Goal: Information Seeking & Learning: Learn about a topic

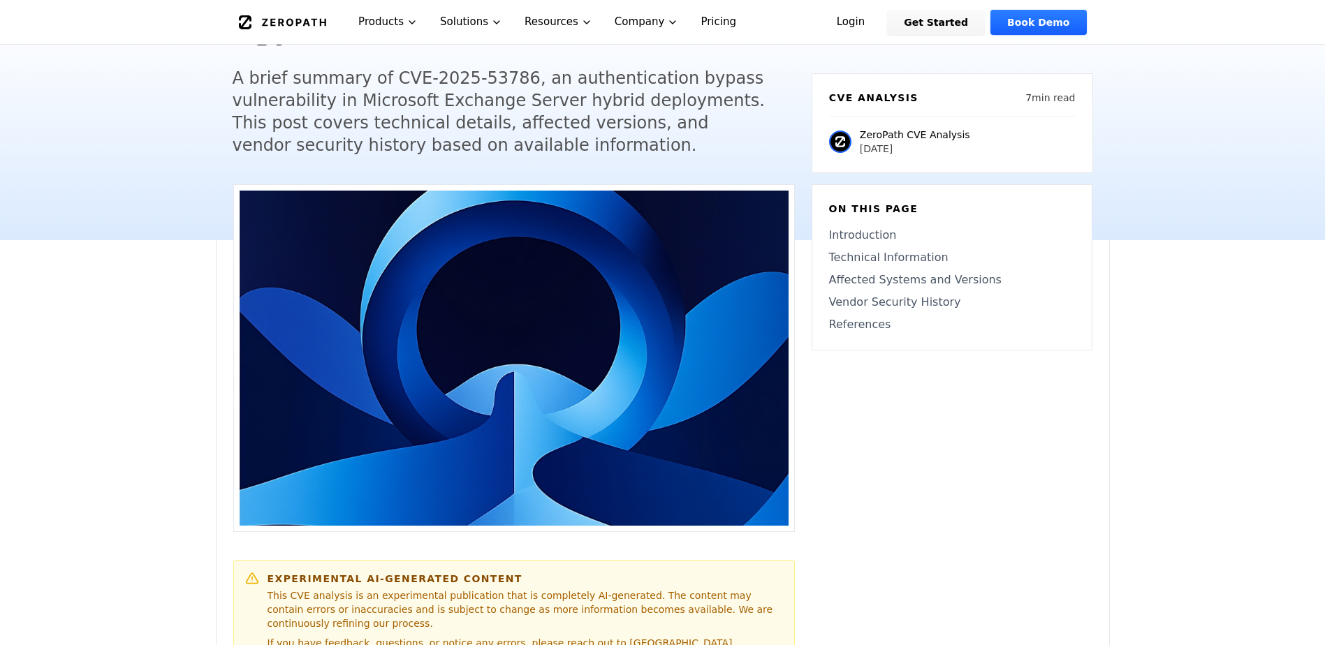
scroll to position [279, 0]
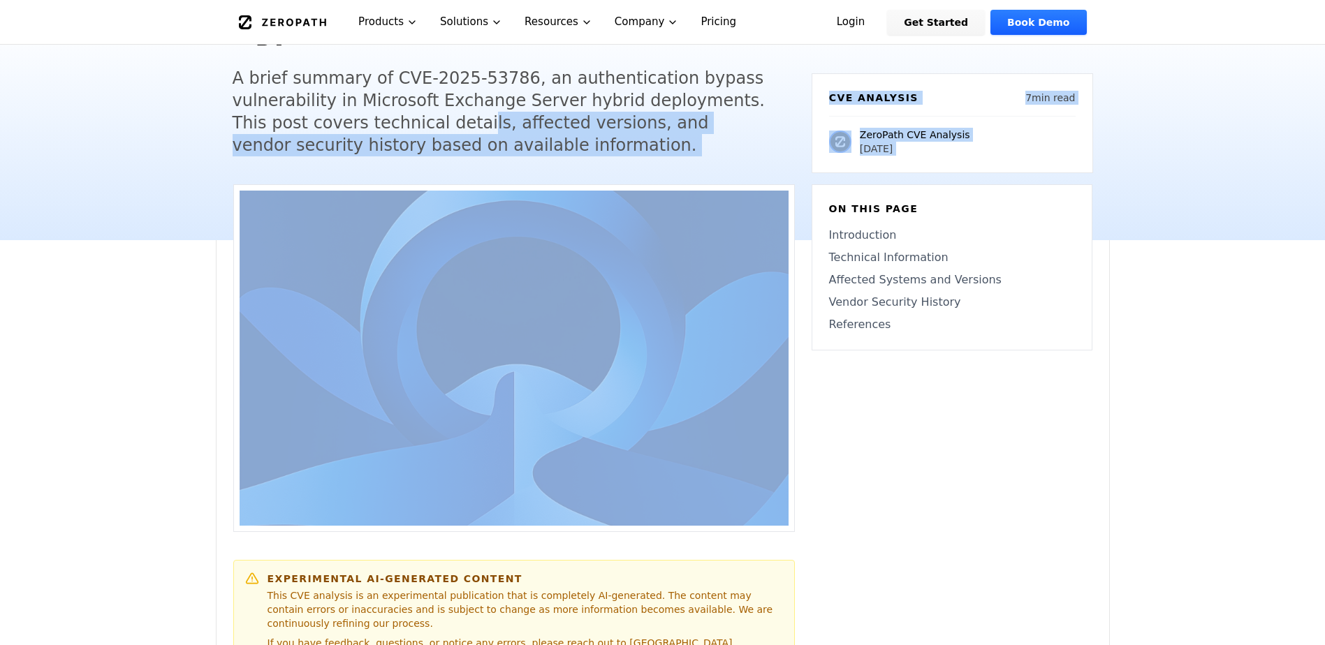
drag, startPoint x: 417, startPoint y: 126, endPoint x: 676, endPoint y: 248, distance: 285.6
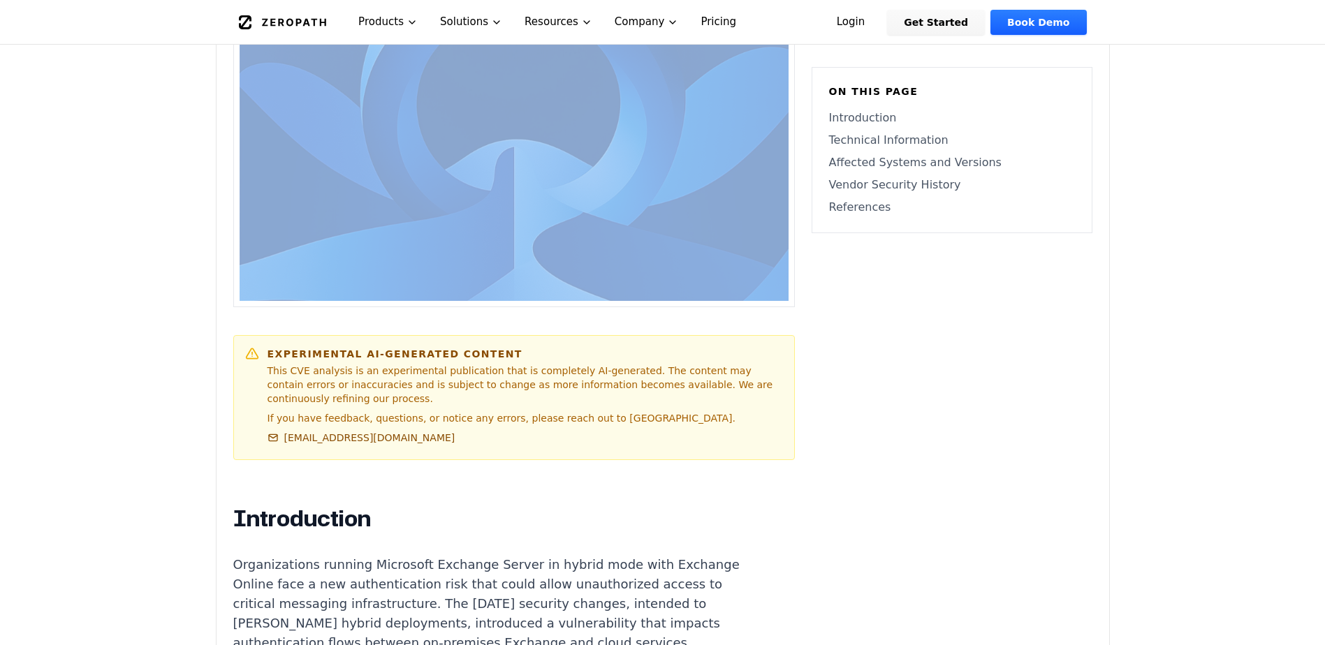
scroll to position [768, 0]
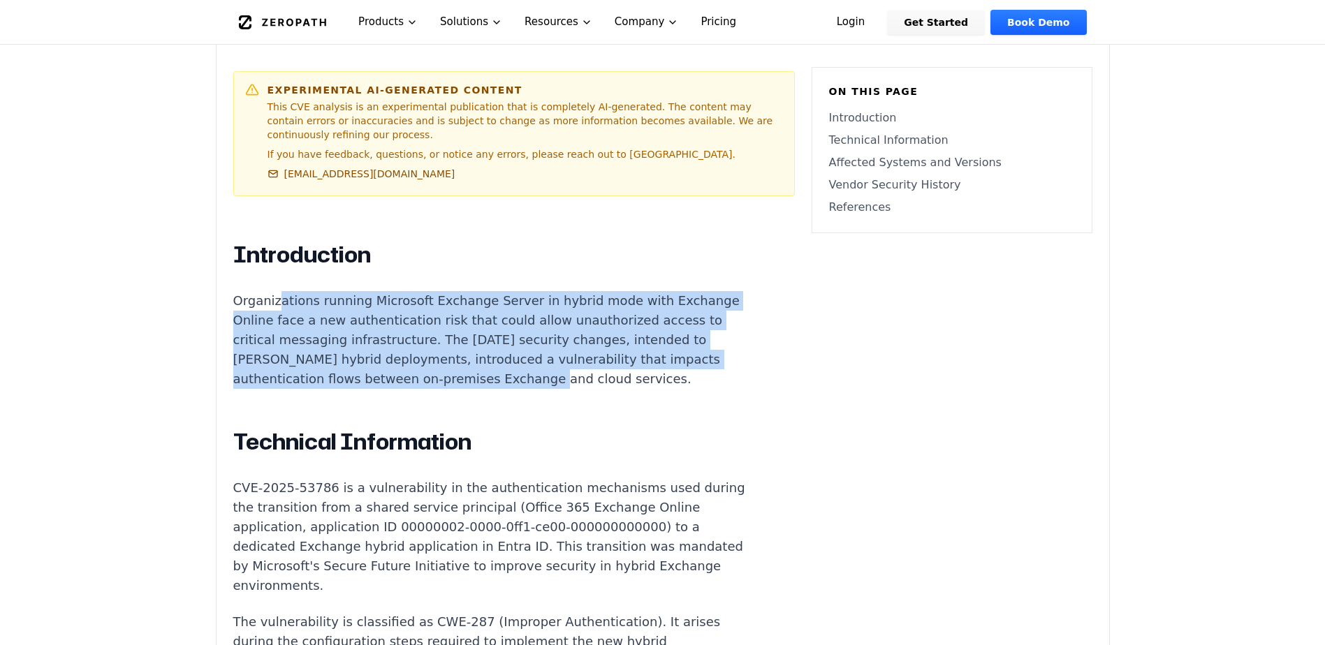
drag, startPoint x: 347, startPoint y: 275, endPoint x: 593, endPoint y: 358, distance: 259.6
drag, startPoint x: 593, startPoint y: 358, endPoint x: 499, endPoint y: 370, distance: 95.1
click at [500, 369] on p "Organizations running Microsoft Exchange Server in hybrid mode with Exchange On…" at bounding box center [493, 340] width 520 height 98
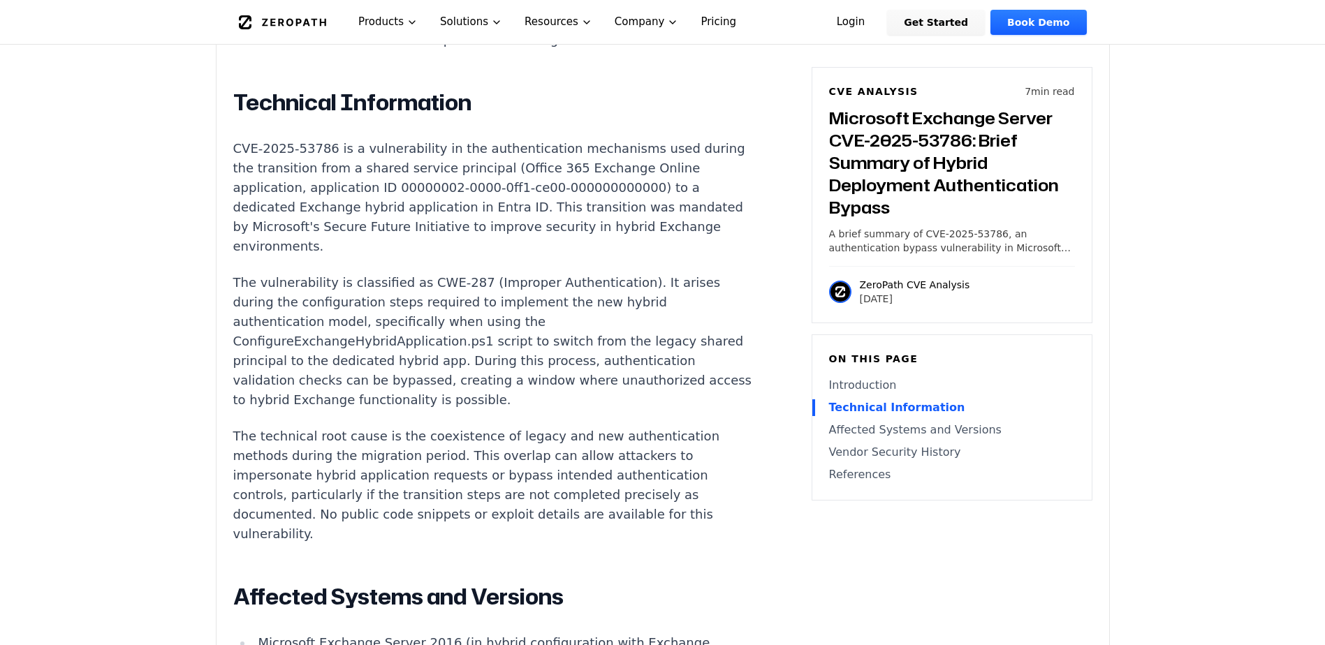
scroll to position [1327, 0]
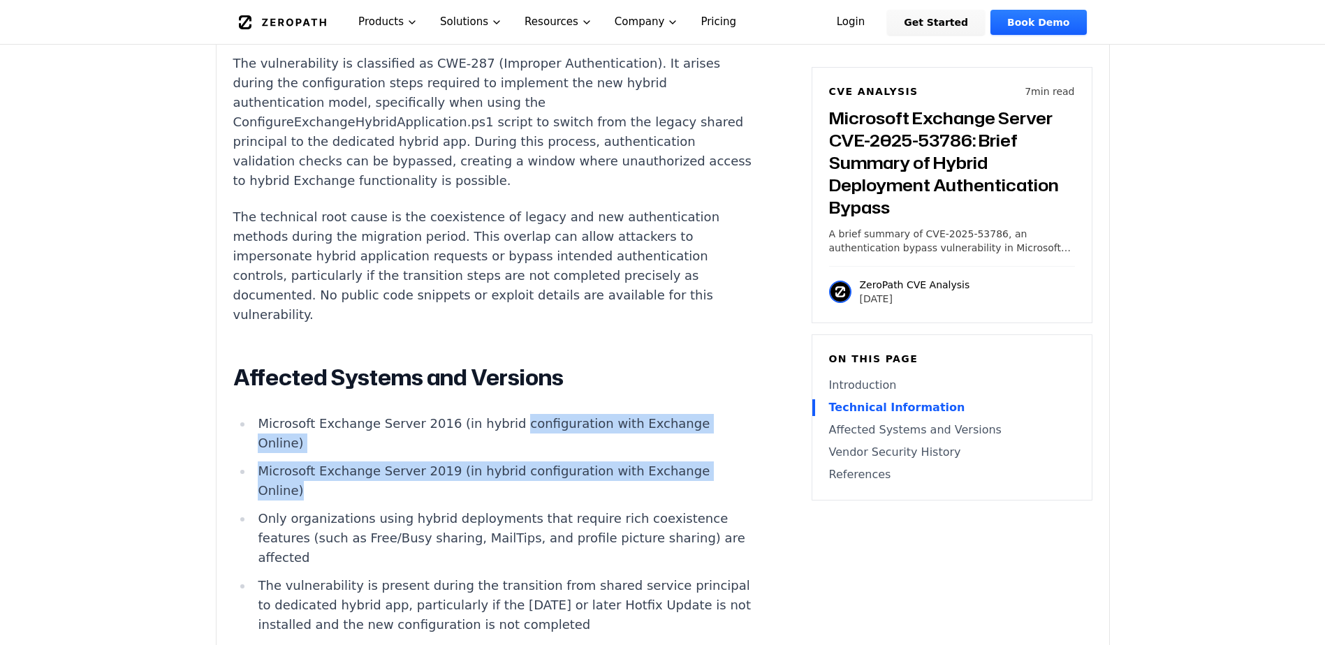
drag, startPoint x: 496, startPoint y: 430, endPoint x: 726, endPoint y: 490, distance: 237.5
click at [726, 490] on article "Introduction Organizations running Microsoft Exchange Server in hybrid mode wit…" at bounding box center [514, 400] width 562 height 1436
drag, startPoint x: 726, startPoint y: 490, endPoint x: 478, endPoint y: 468, distance: 248.9
click at [478, 468] on li "Microsoft Exchange Server 2019 (in hybrid configuration with Exchange Online)" at bounding box center [503, 481] width 500 height 39
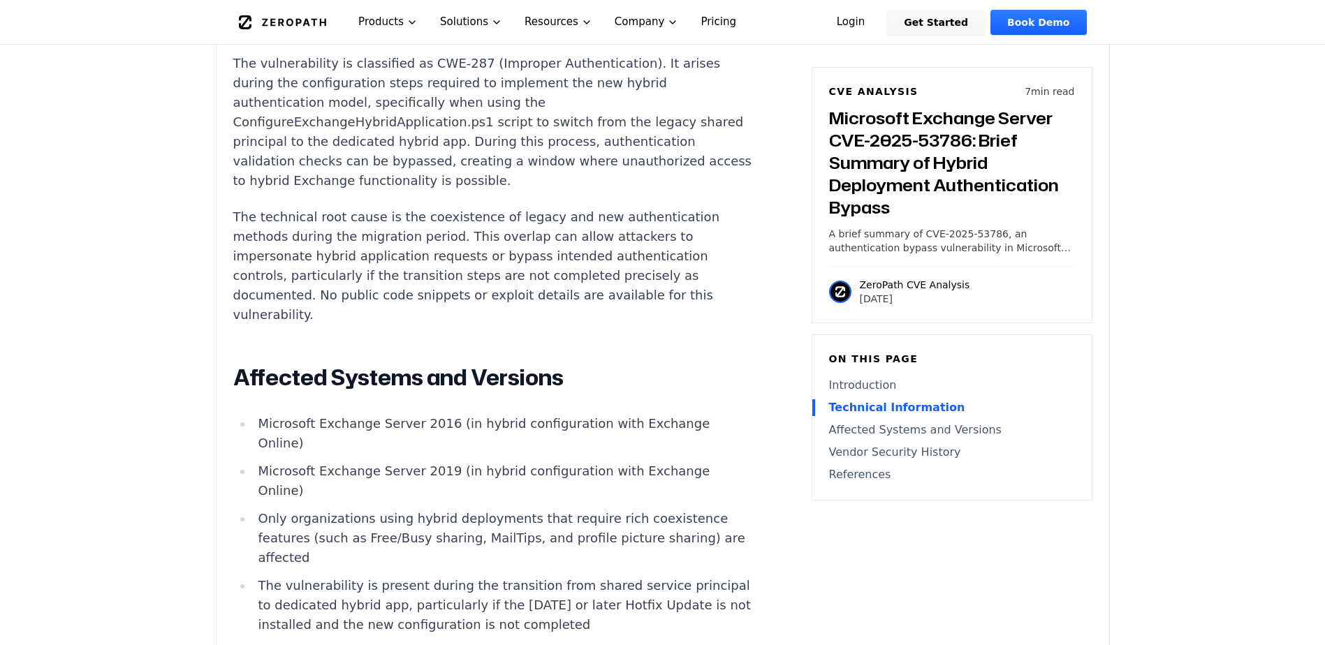
click at [458, 514] on li "Only organizations using hybrid deployments that require rich coexistence featu…" at bounding box center [503, 538] width 500 height 59
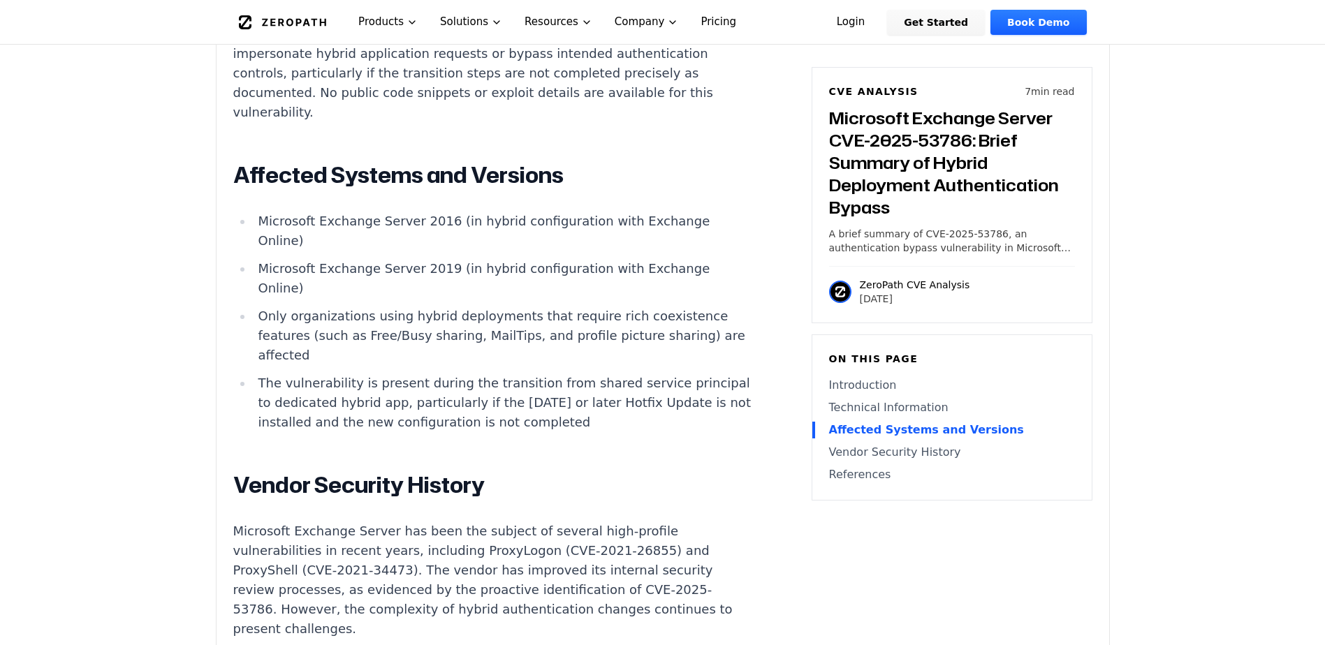
scroll to position [1537, 0]
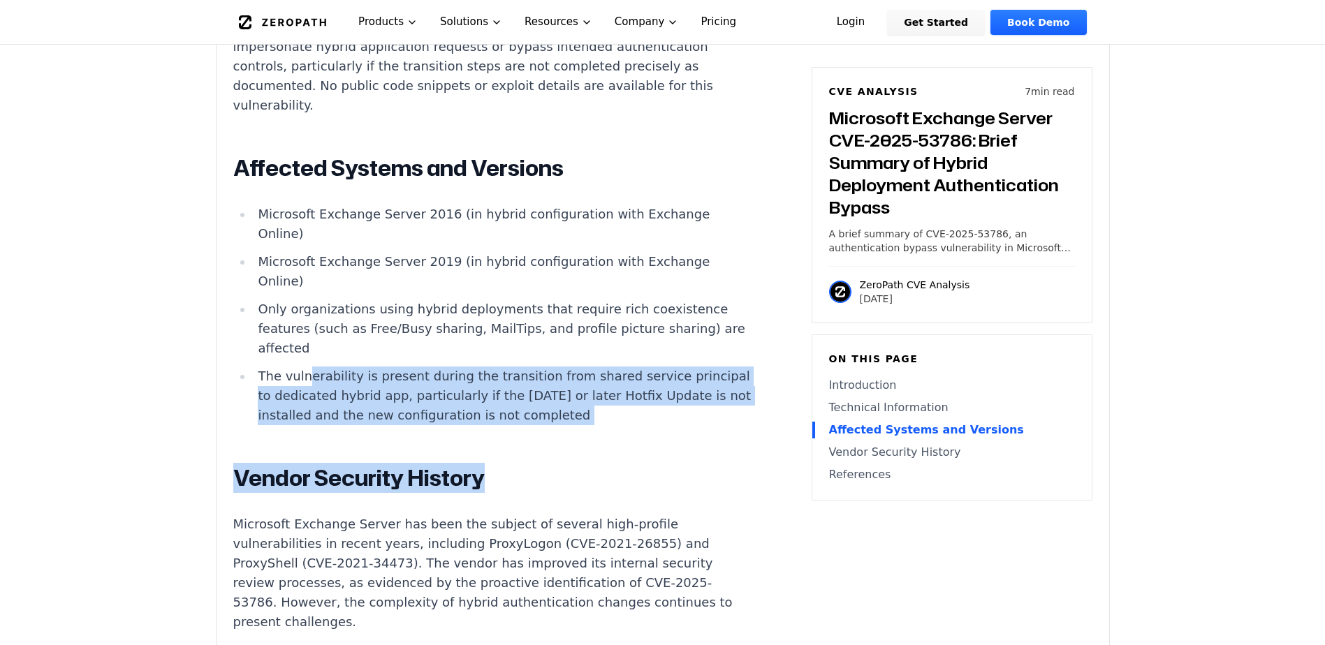
drag, startPoint x: 302, startPoint y: 378, endPoint x: 629, endPoint y: 482, distance: 343.1
click at [629, 482] on div "Introduction Organizations running Microsoft Exchange Server in hybrid mode wit…" at bounding box center [493, 187] width 520 height 1428
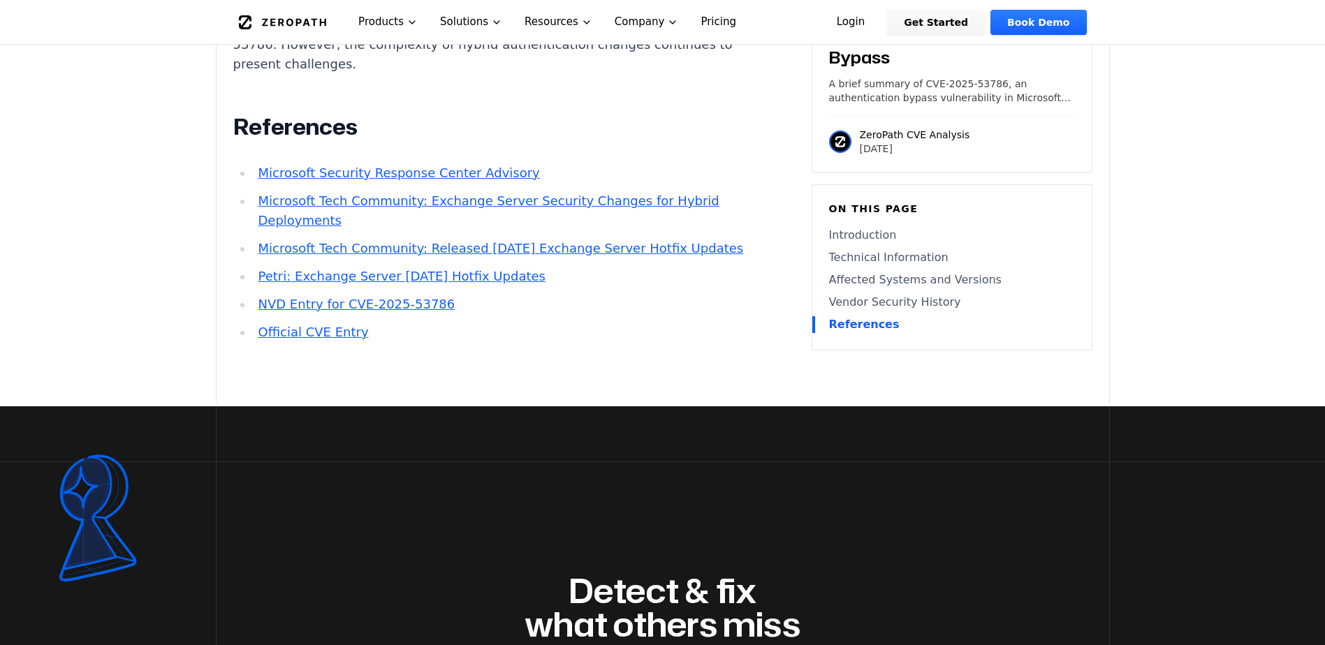
scroll to position [2096, 0]
